Goal: Task Accomplishment & Management: Manage account settings

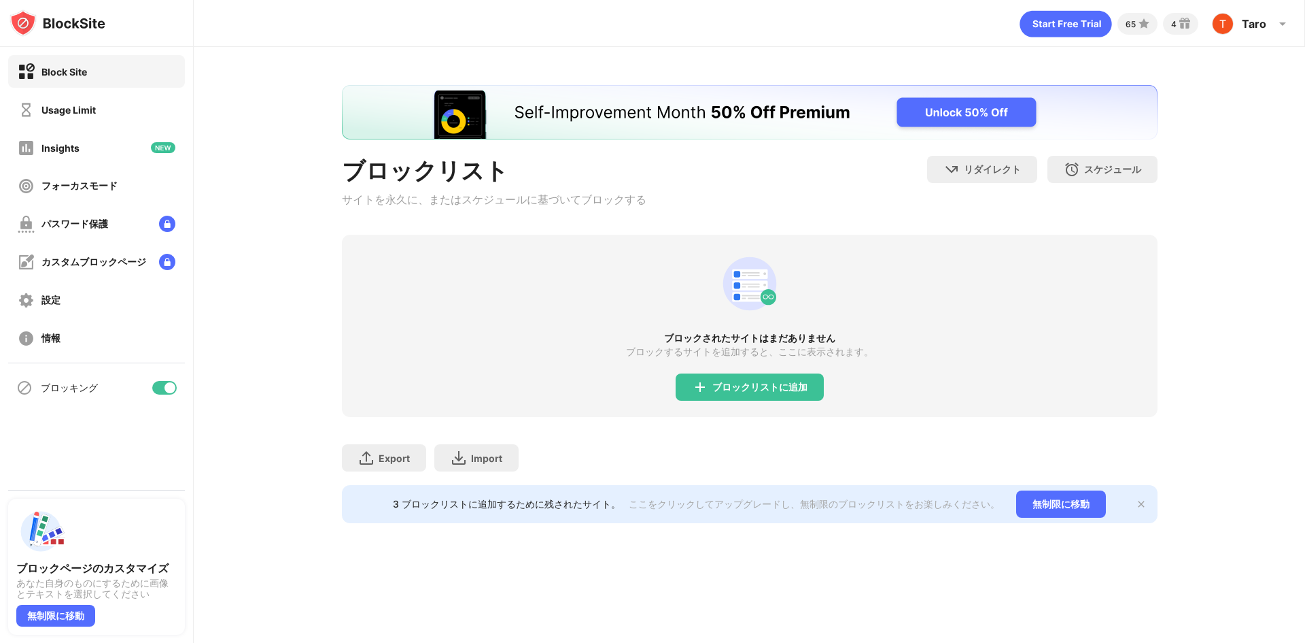
click at [73, 114] on div "Usage Limit" at bounding box center [68, 110] width 54 height 12
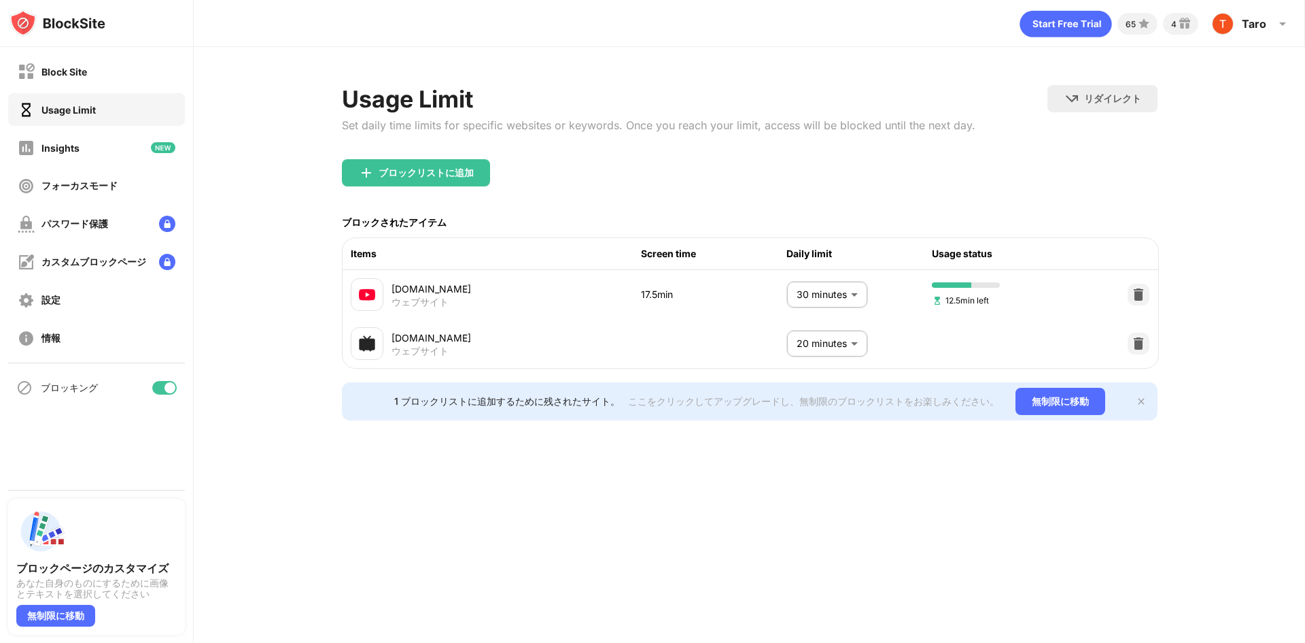
click at [863, 298] on body "Block Site Usage Limit Insights フォーカスモード パスワード保護 カスタムブロックページ 設定 情報 ブロッキング ブロックペ…" at bounding box center [652, 321] width 1305 height 643
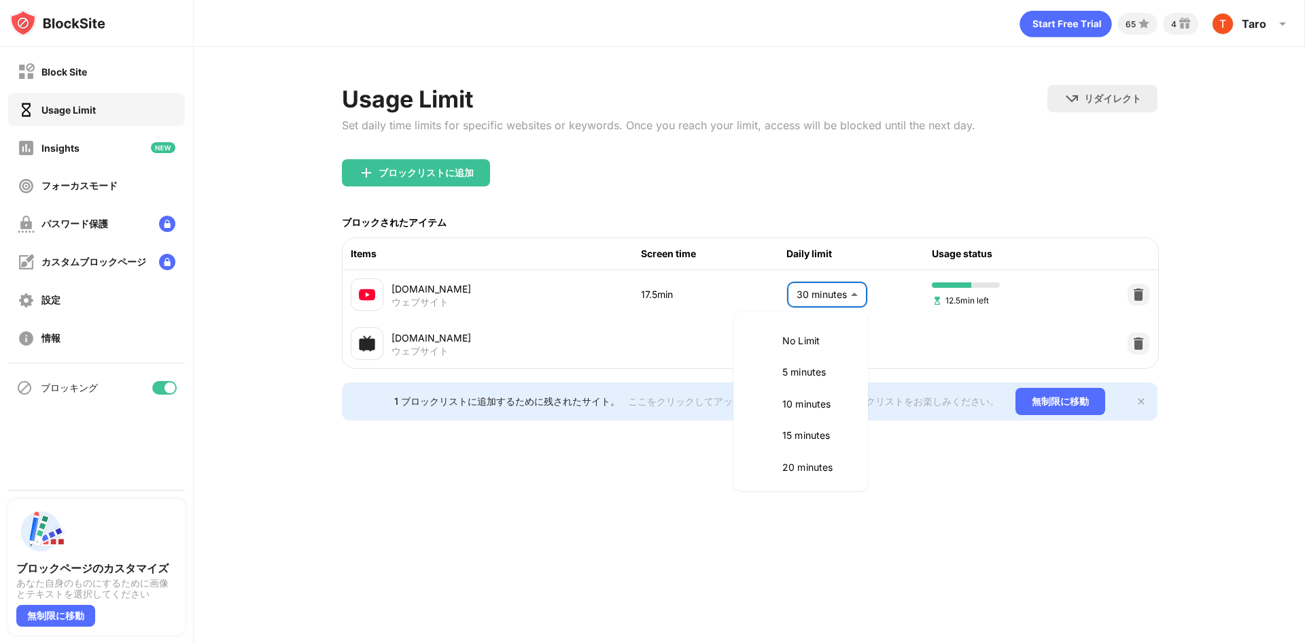
scroll to position [129, 0]
click at [810, 375] on p "25 minutes" at bounding box center [817, 369] width 69 height 15
type input "**"
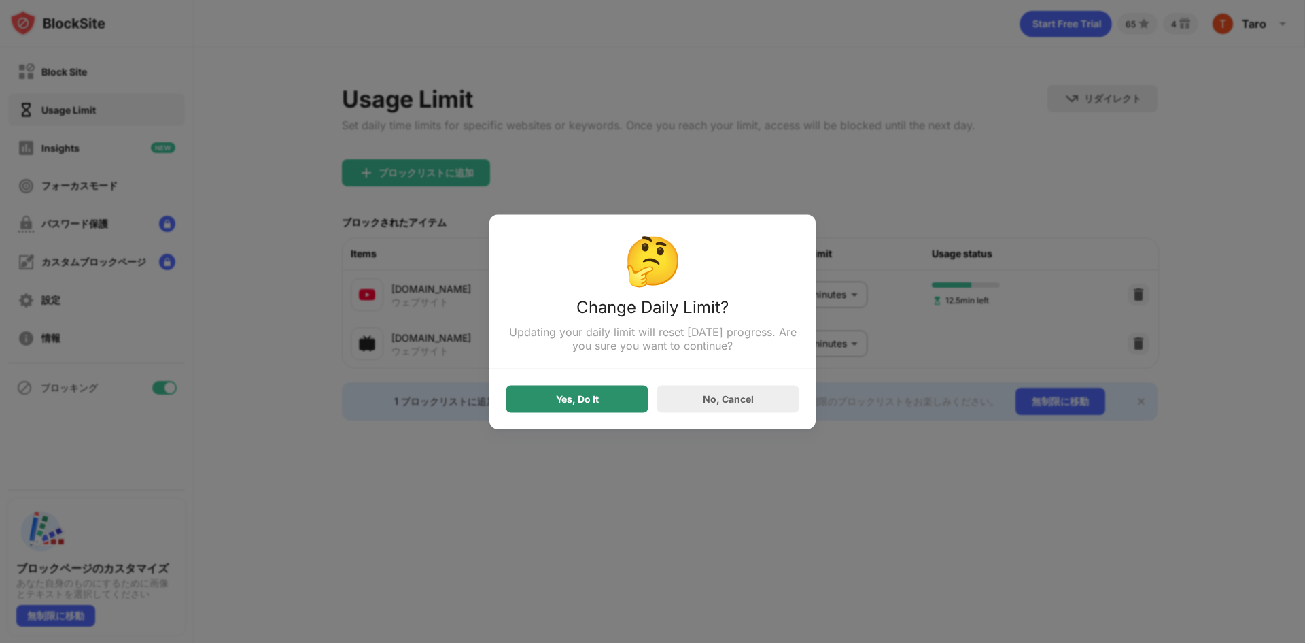
click at [590, 393] on div "Yes, Do It" at bounding box center [577, 398] width 143 height 27
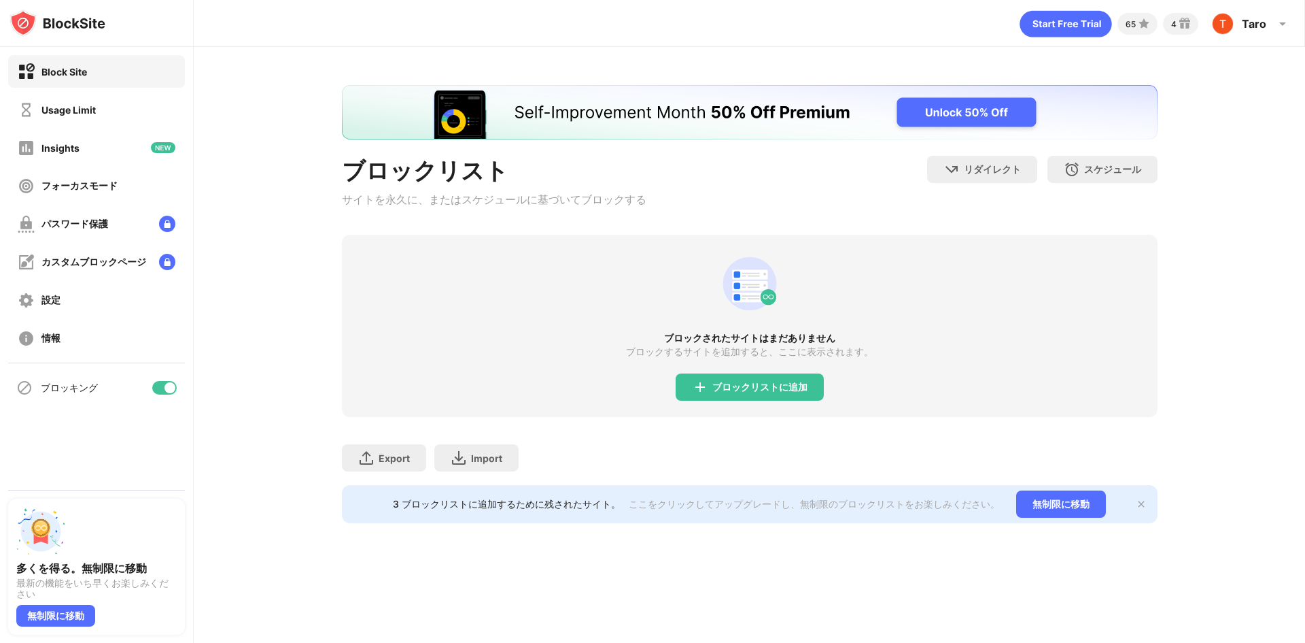
click at [109, 116] on div "Usage Limit" at bounding box center [96, 109] width 177 height 33
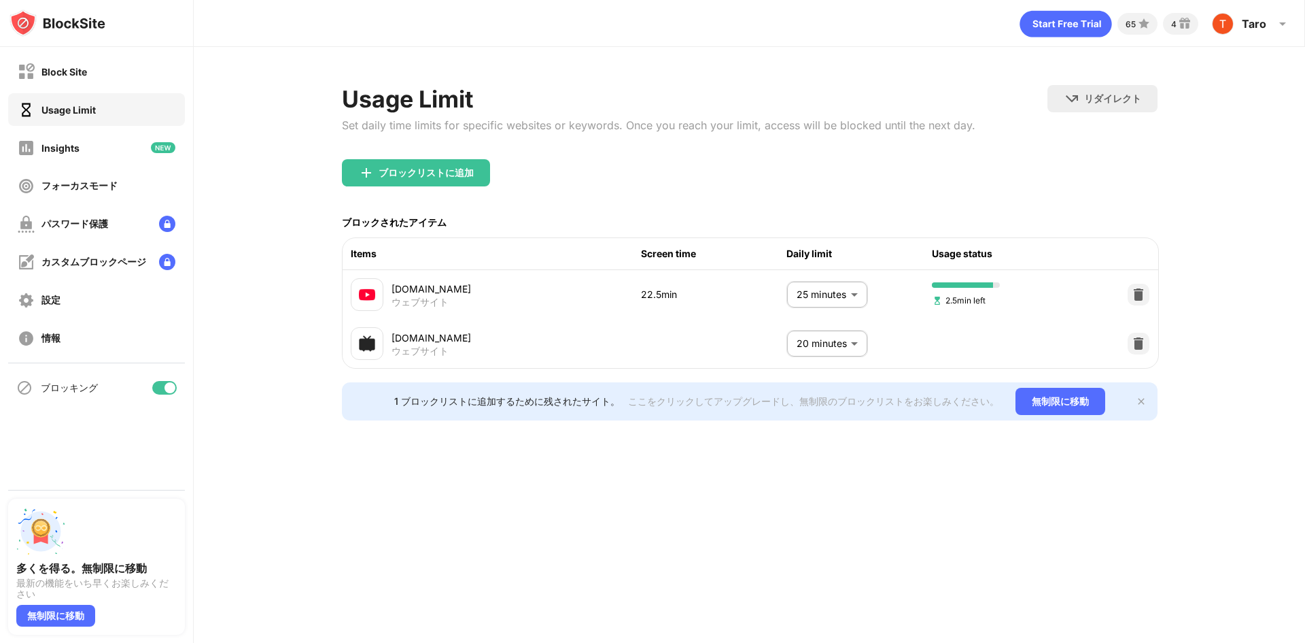
click at [838, 286] on body "Block Site Usage Limit Insights フォーカスモード パスワード保護 カスタムブロックページ 設定 情報 ブロッキング 多くを得る…" at bounding box center [652, 321] width 1305 height 643
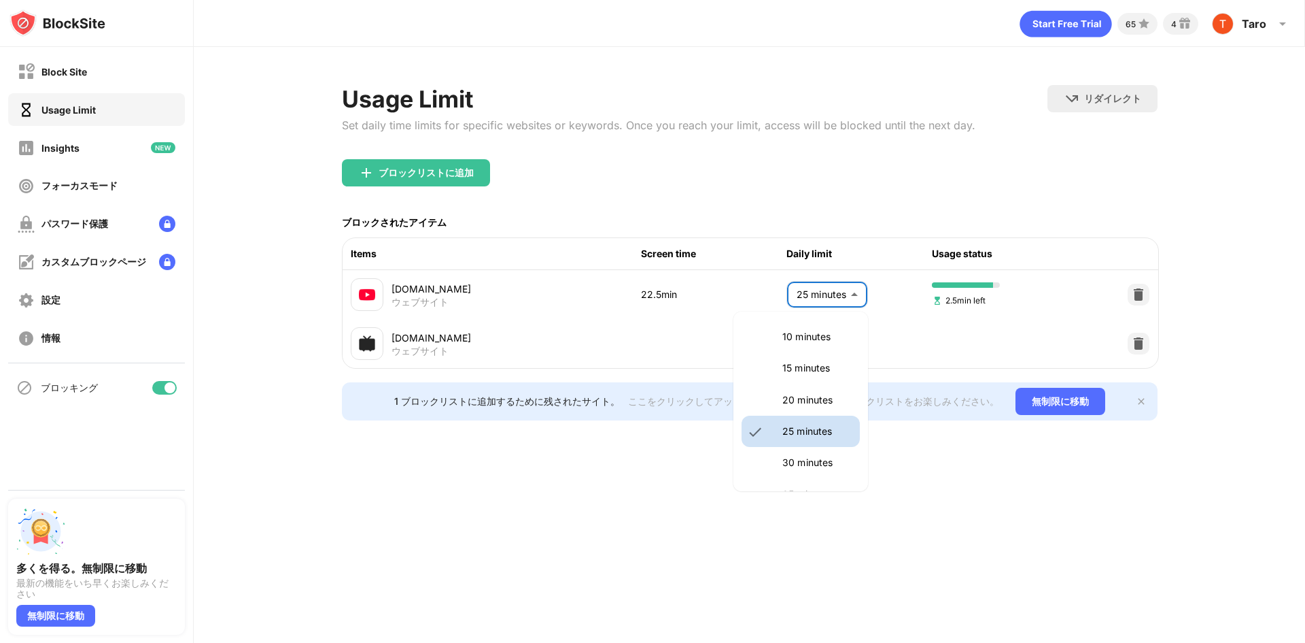
scroll to position [91, 0]
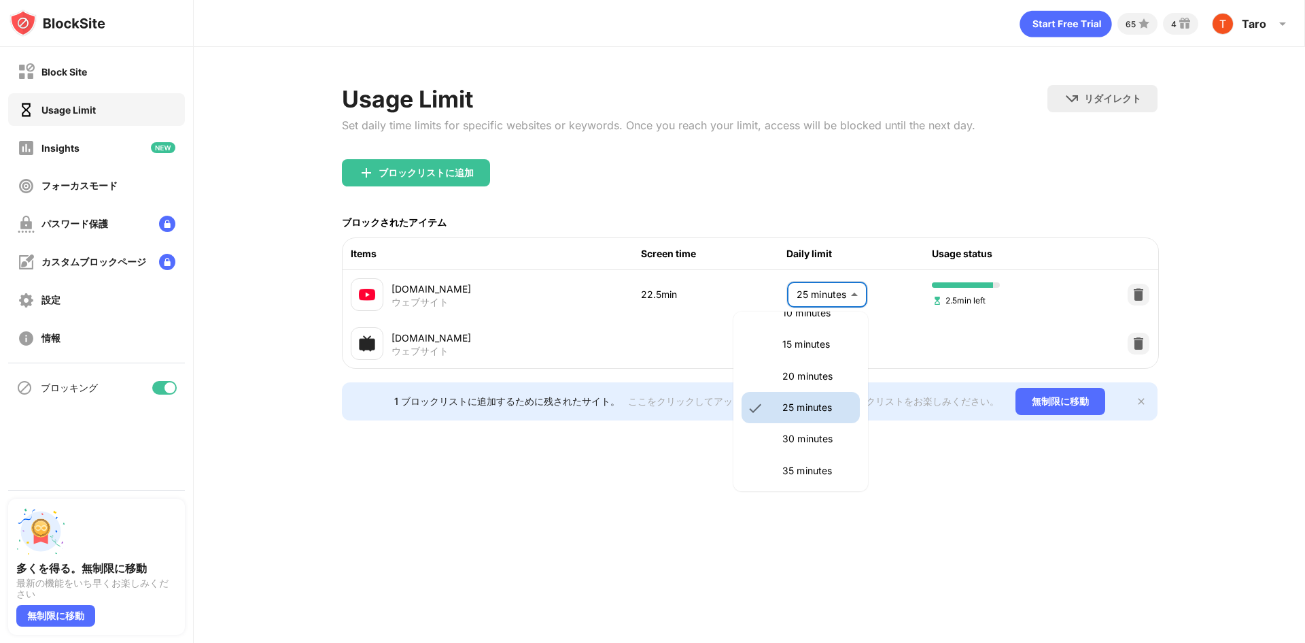
click at [821, 429] on li "30 minutes" at bounding box center [801, 438] width 118 height 31
type input "**"
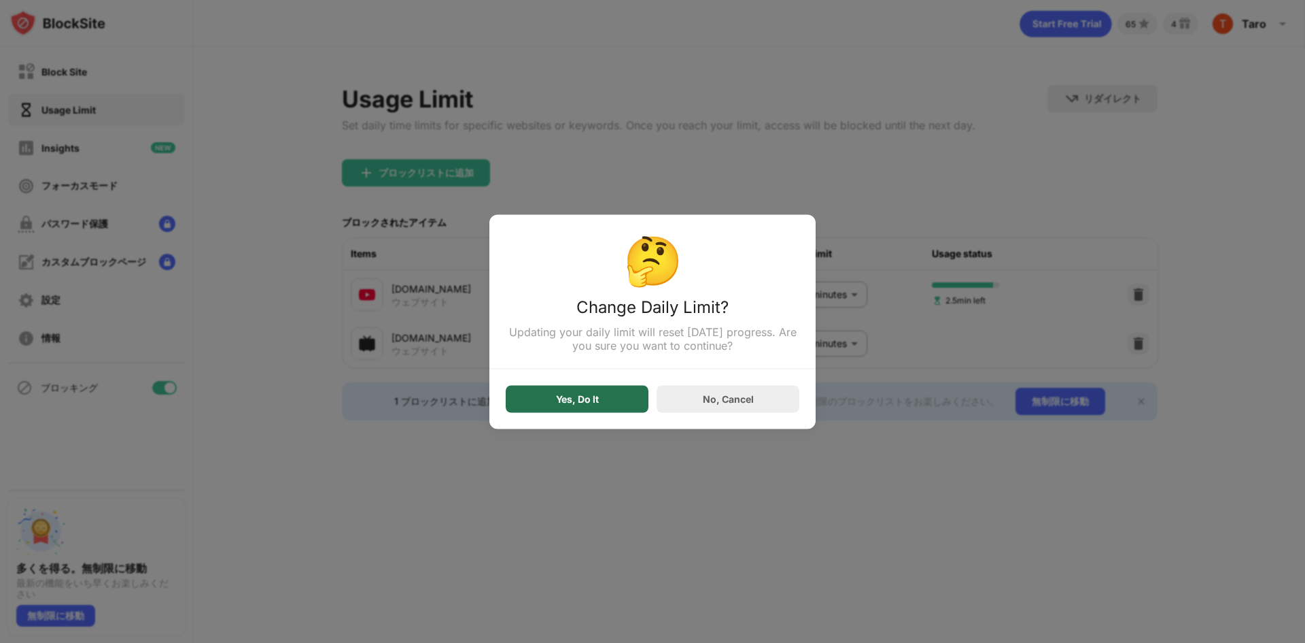
click at [613, 407] on div "Yes, Do It" at bounding box center [577, 398] width 143 height 27
